Goal: Contribute content

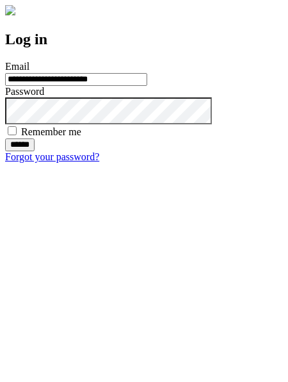
type input "**********"
click at [35, 151] on input "******" at bounding box center [19, 144] width 29 height 13
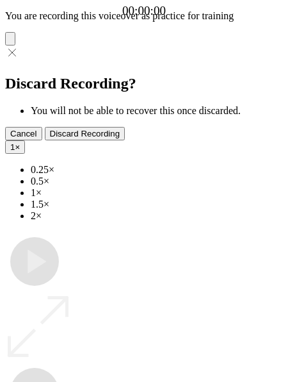
type input "**********"
